Goal: Task Accomplishment & Management: Use online tool/utility

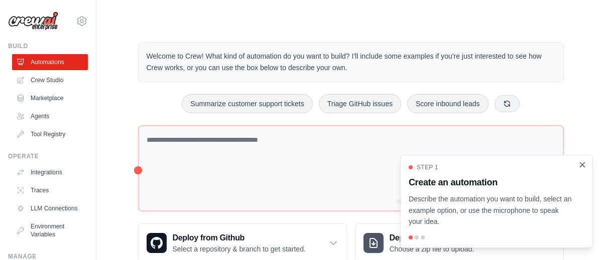
click at [582, 167] on icon "Close walkthrough" at bounding box center [582, 165] width 9 height 9
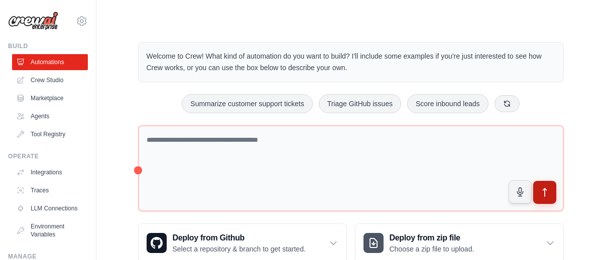
click at [545, 188] on icon "submit" at bounding box center [544, 193] width 11 height 11
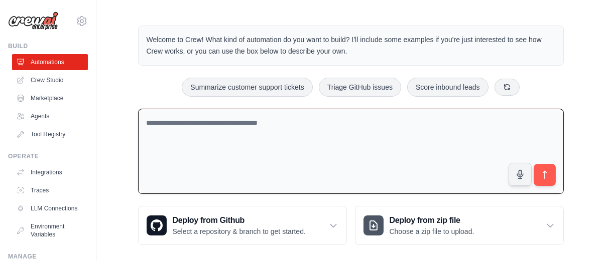
scroll to position [25, 0]
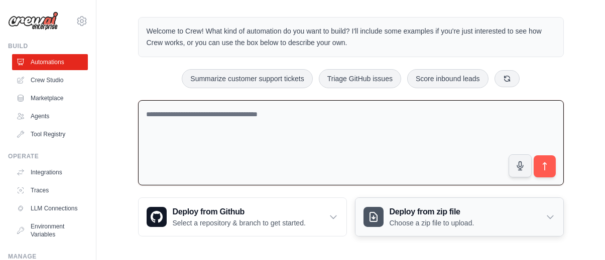
click at [397, 212] on h3 "Deploy from zip file" at bounding box center [431, 212] width 85 height 12
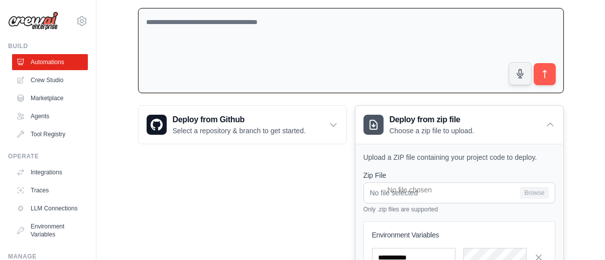
scroll to position [176, 0]
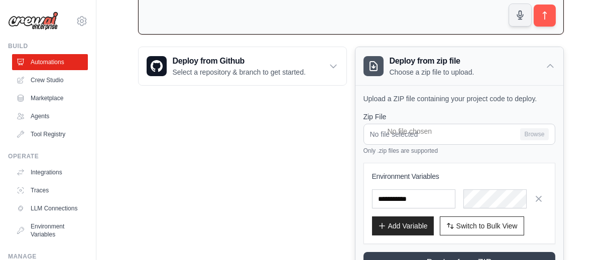
click at [548, 59] on div "Deploy from zip file Choose a zip file to upload." at bounding box center [459, 66] width 208 height 38
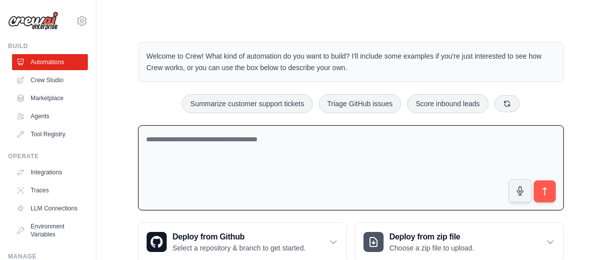
scroll to position [25, 0]
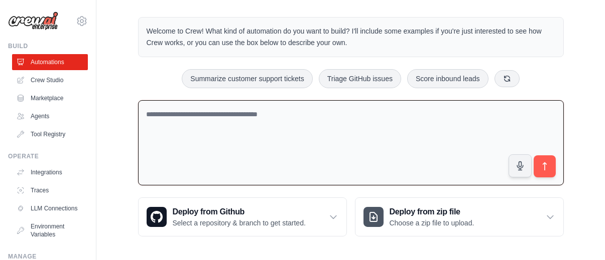
click at [270, 151] on textarea at bounding box center [351, 143] width 426 height 86
click at [46, 113] on link "Agents" at bounding box center [51, 116] width 76 height 16
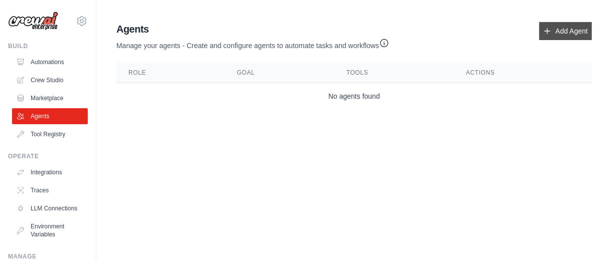
click at [579, 32] on link "Add Agent" at bounding box center [565, 31] width 53 height 18
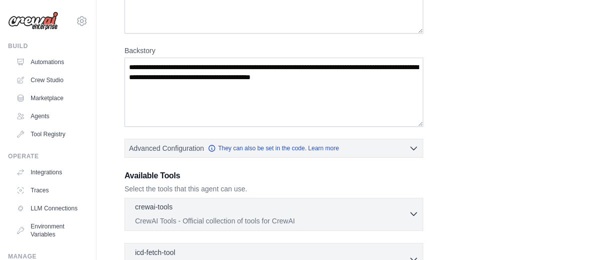
scroll to position [251, 0]
